Goal: Transaction & Acquisition: Book appointment/travel/reservation

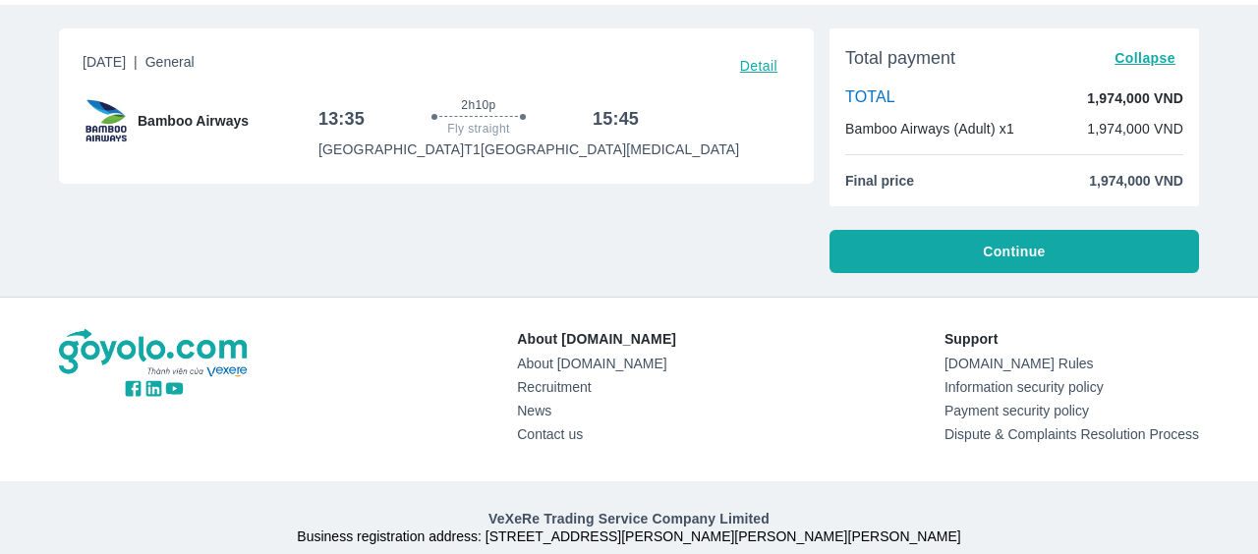
scroll to position [97, 0]
click at [744, 241] on div "[DATE] | General Detail Bamboo Airways 13:35 2h10p Fly straight 15:45 [GEOGRAPH…" at bounding box center [428, 142] width 770 height 260
click at [1031, 248] on font "Continue" at bounding box center [1014, 251] width 62 height 16
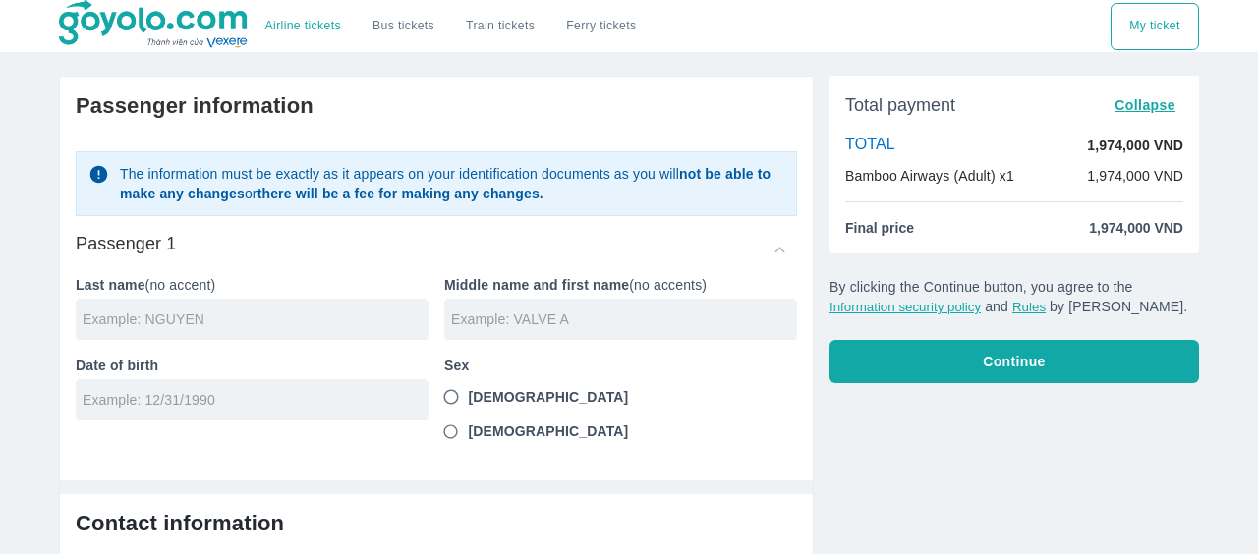
click at [350, 327] on input "text" at bounding box center [256, 320] width 346 height 20
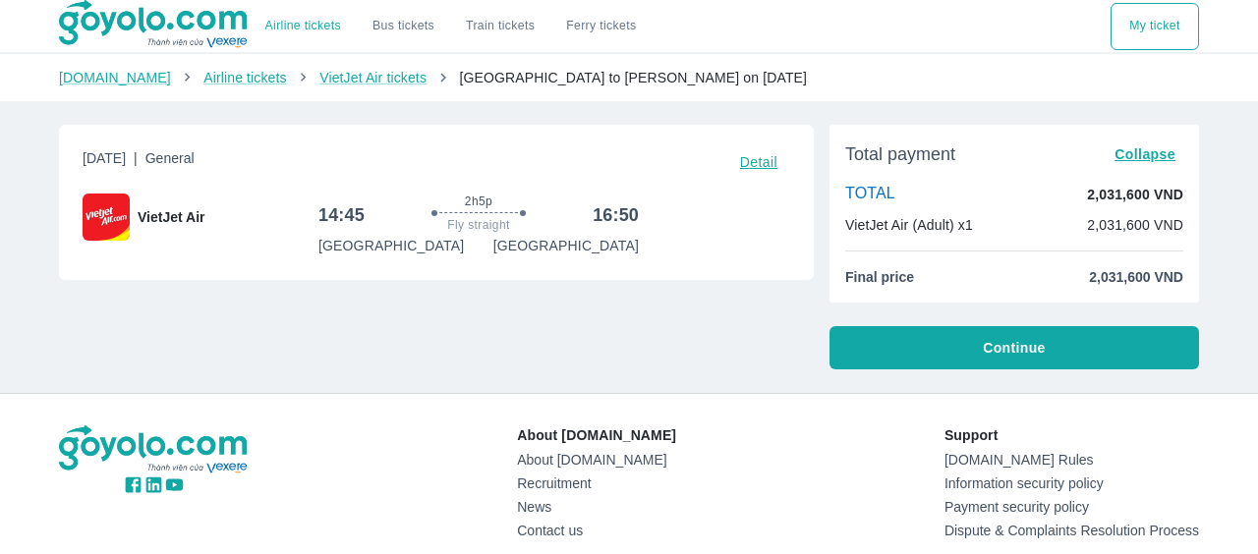
click at [1002, 362] on button "Continue" at bounding box center [1014, 347] width 370 height 43
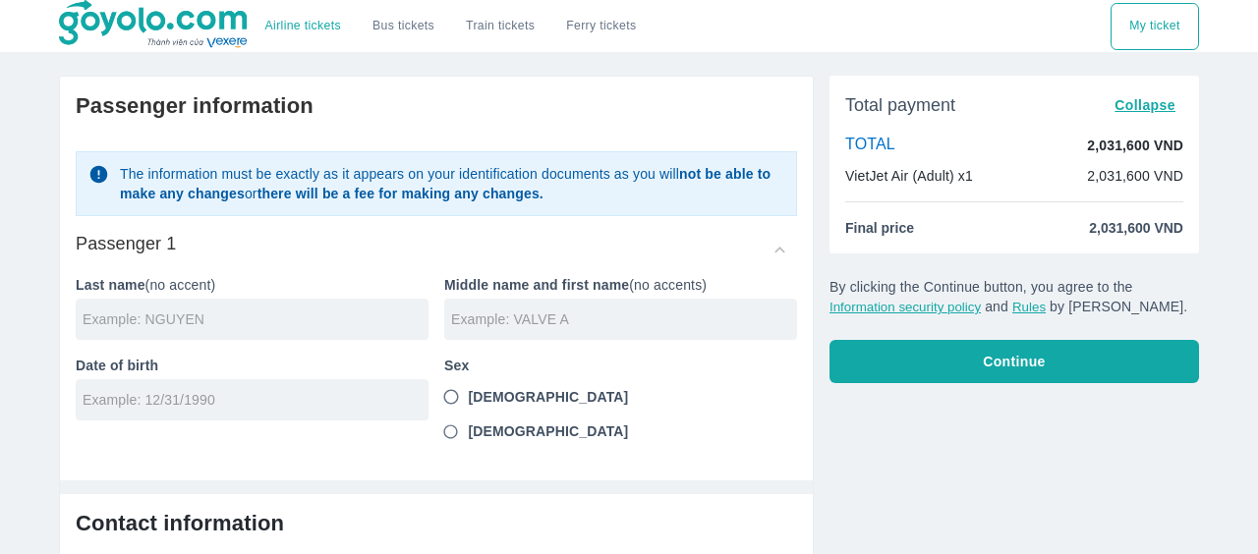
click at [370, 323] on input "text" at bounding box center [256, 320] width 346 height 20
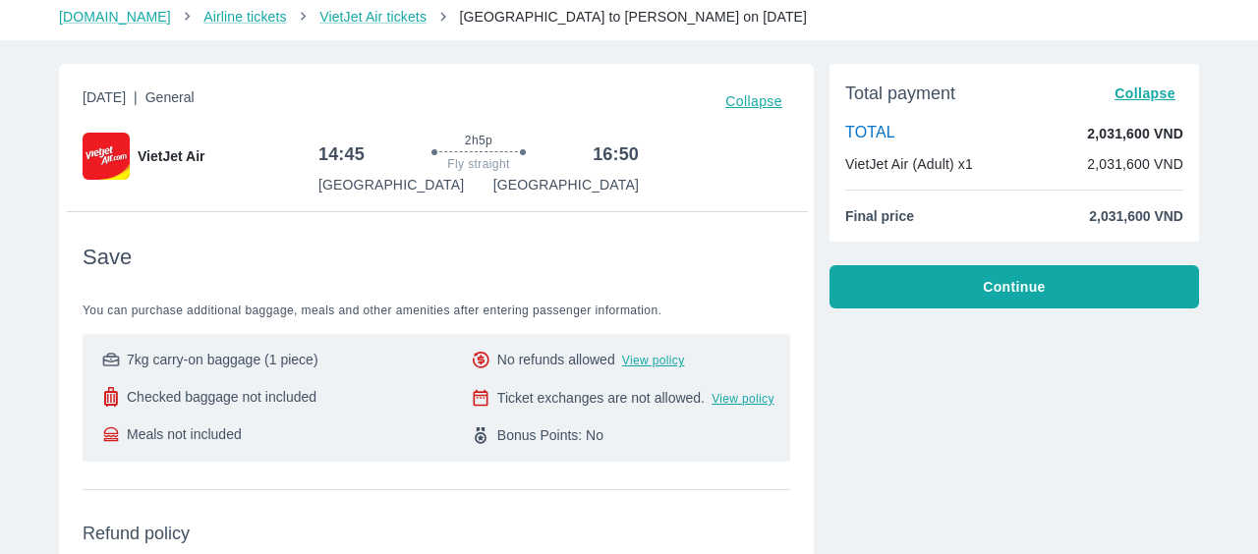
scroll to position [71, 0]
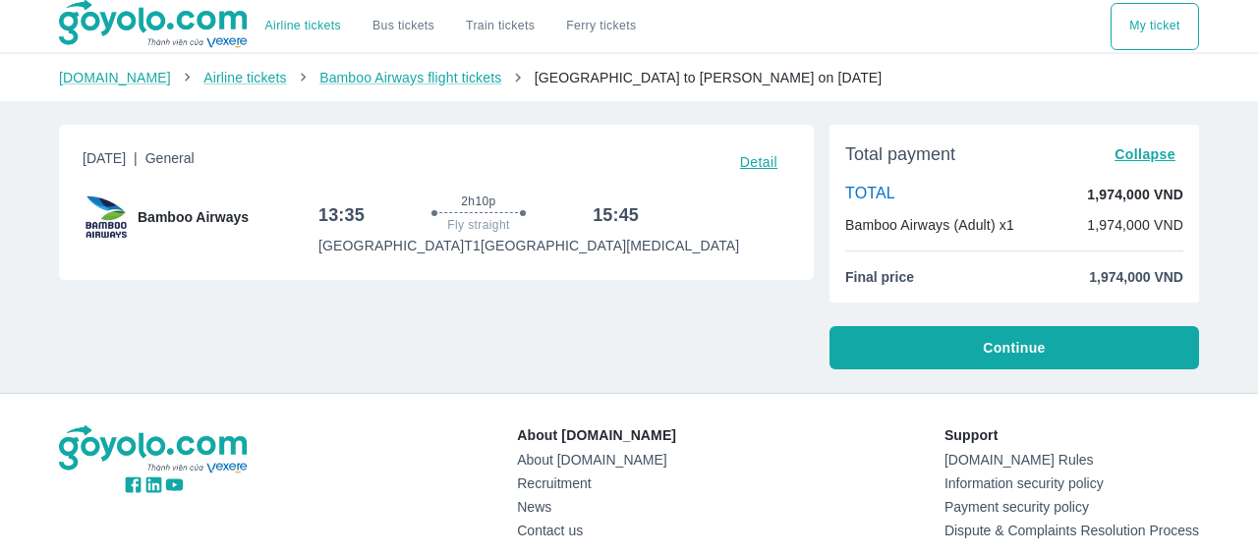
click at [1028, 352] on font "Continue" at bounding box center [1014, 348] width 62 height 16
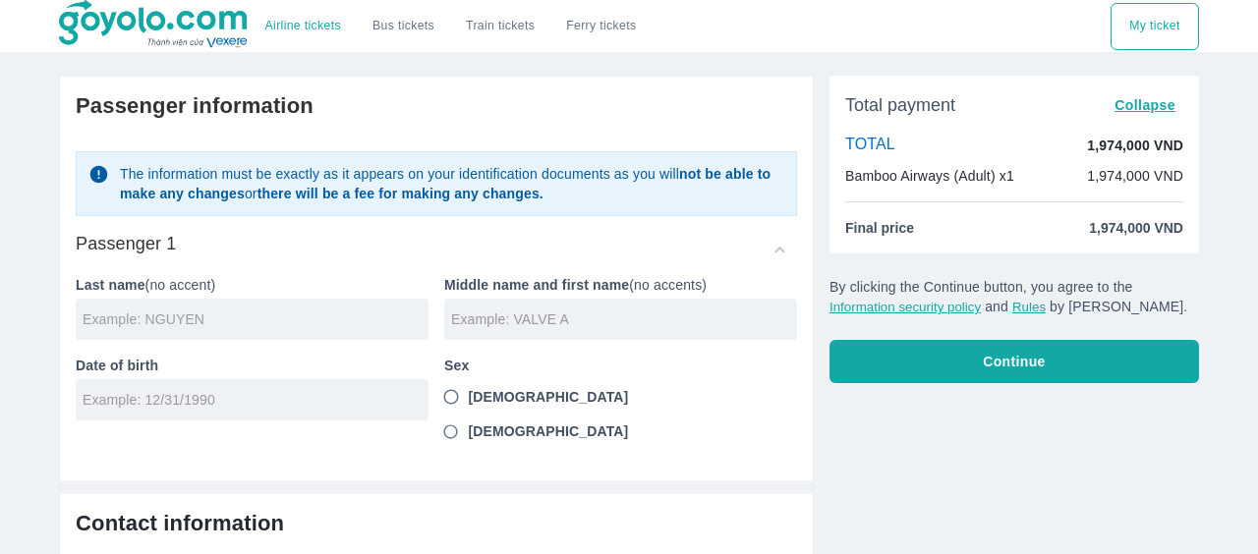
click at [347, 325] on input "text" at bounding box center [256, 320] width 346 height 20
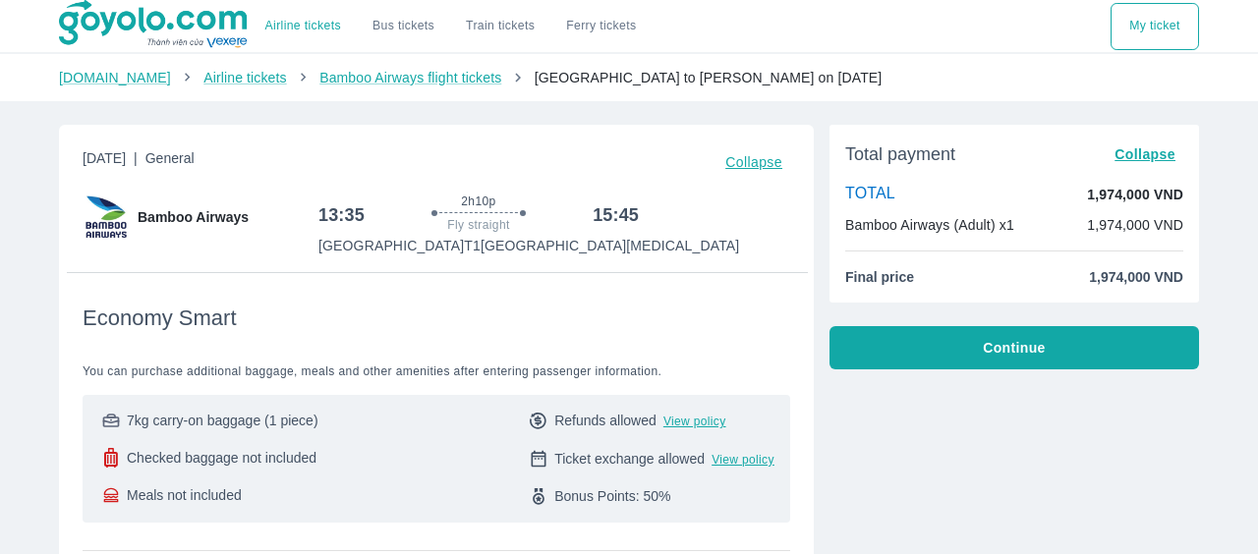
click at [997, 345] on font "Continue" at bounding box center [1014, 348] width 62 height 16
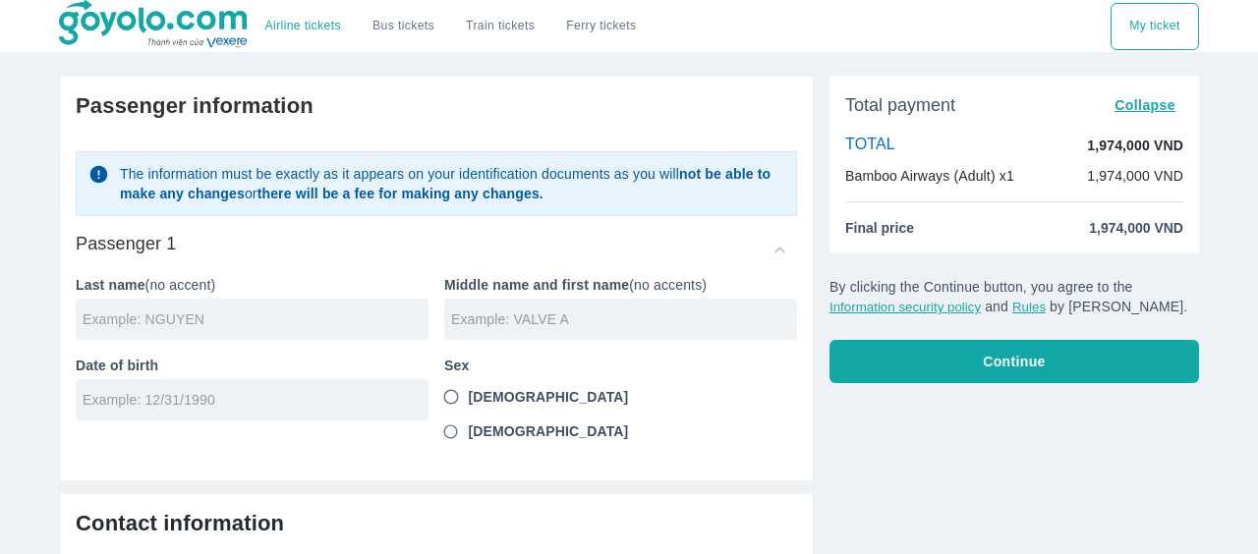
click at [327, 325] on input "text" at bounding box center [256, 320] width 346 height 20
